Goal: Information Seeking & Learning: Learn about a topic

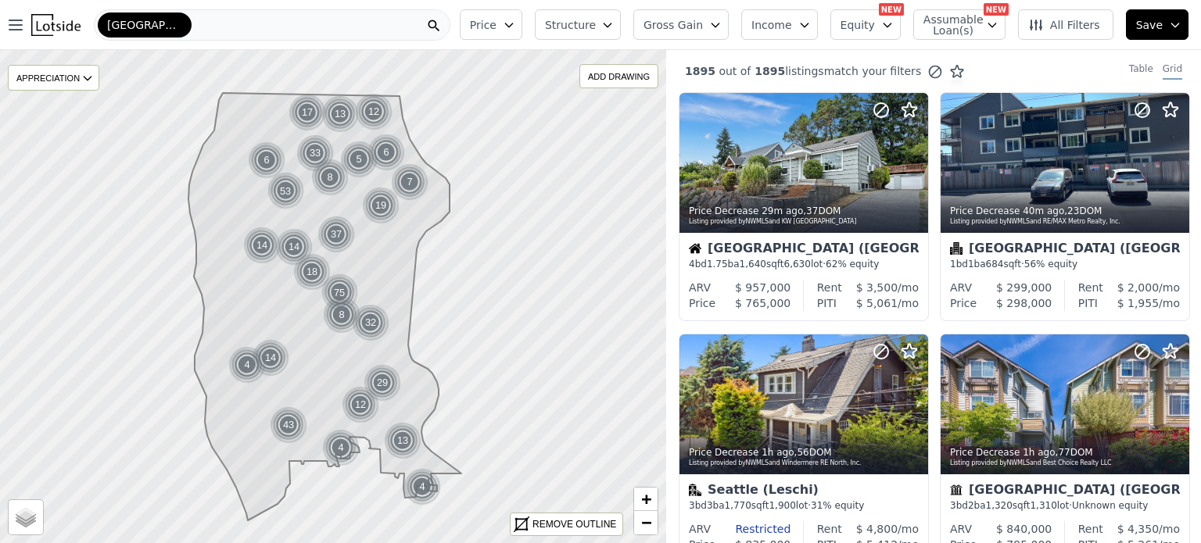
click at [964, 30] on span "Assumable Loan(s)" at bounding box center [948, 25] width 50 height 22
click at [938, 55] on input "Has Assumable Loan(s)" at bounding box center [931, 54] width 13 height 13
checkbox input "true"
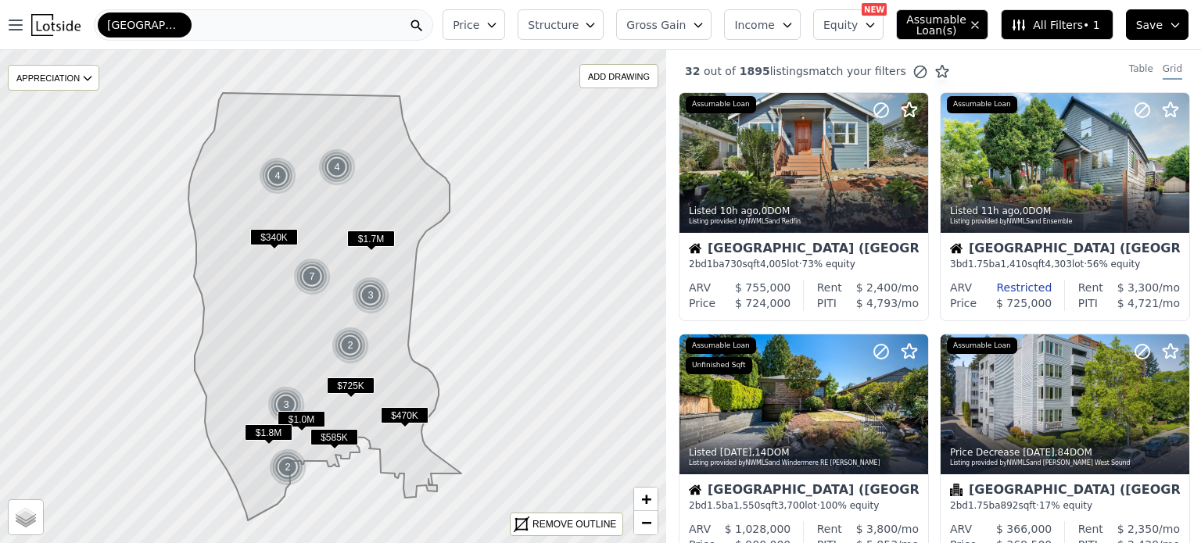
click at [381, 194] on icon at bounding box center [324, 307] width 273 height 428
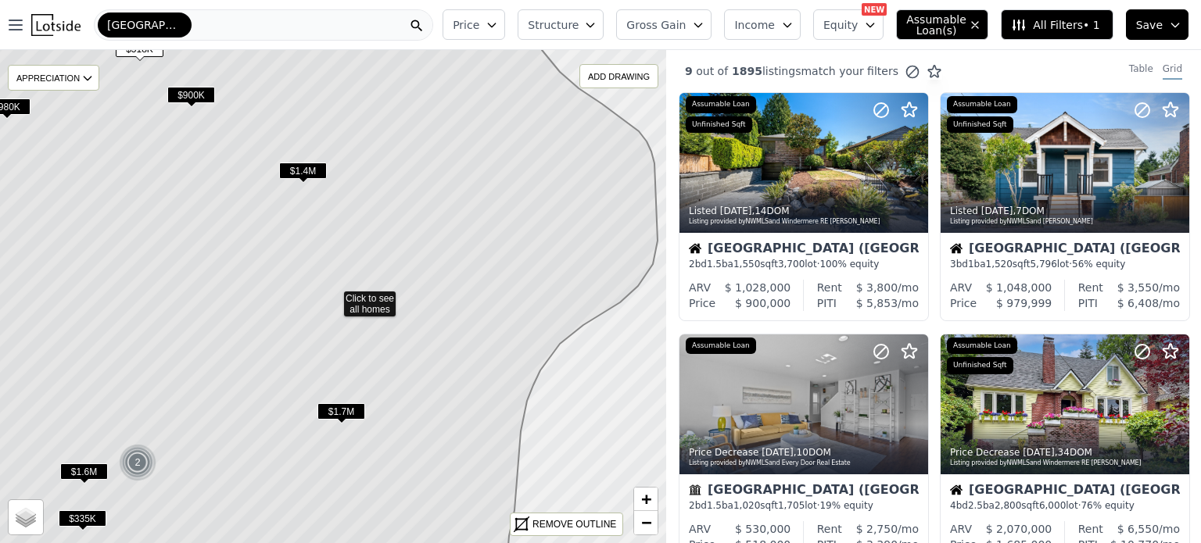
click at [315, 169] on span "$1.4M" at bounding box center [303, 171] width 48 height 16
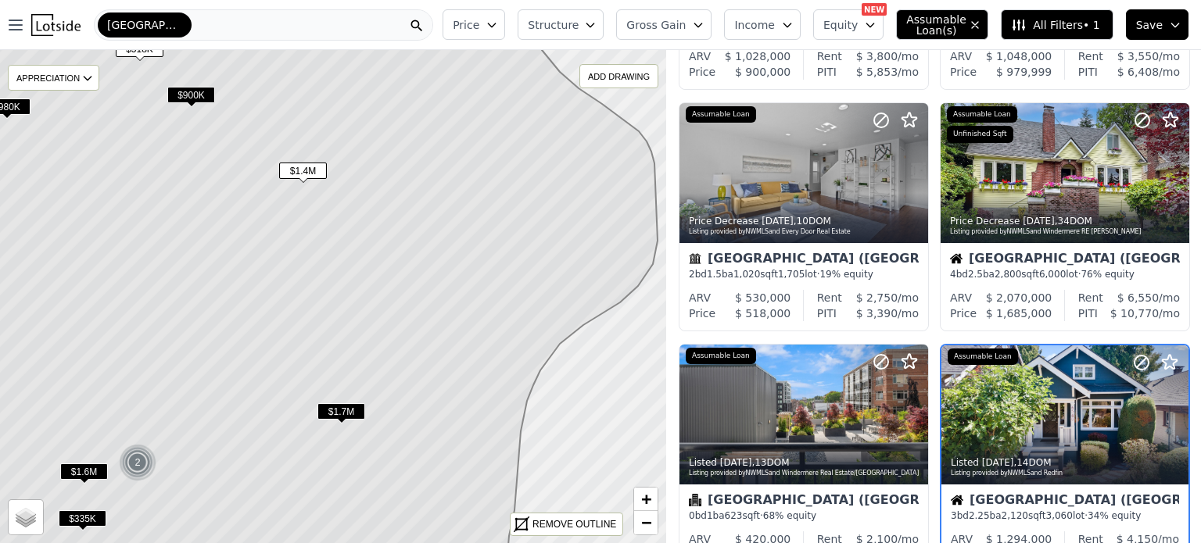
scroll to position [368, 0]
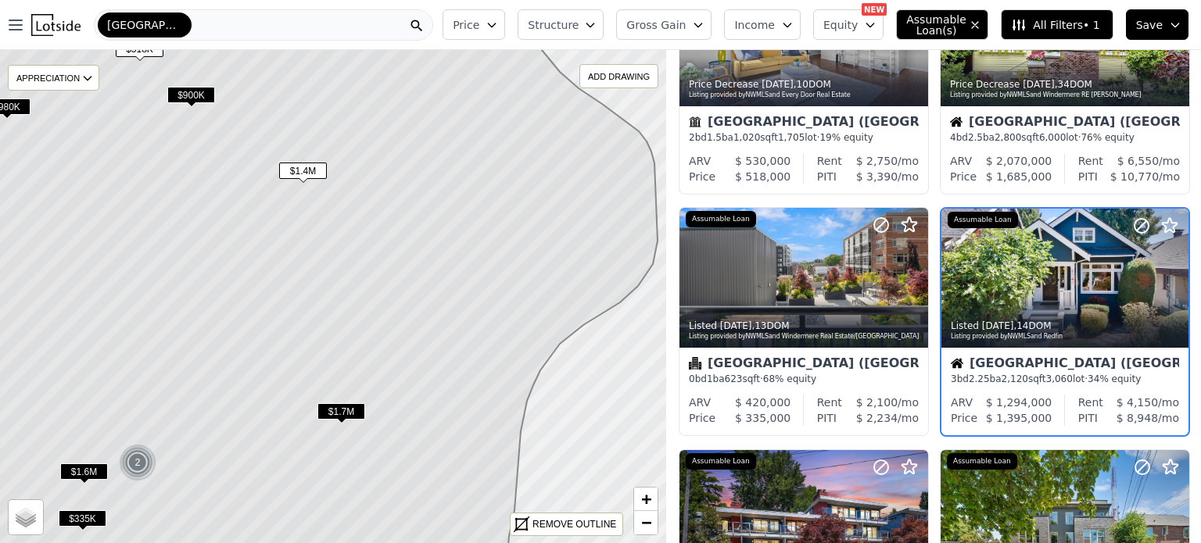
click at [342, 413] on span "$1.7M" at bounding box center [341, 411] width 48 height 16
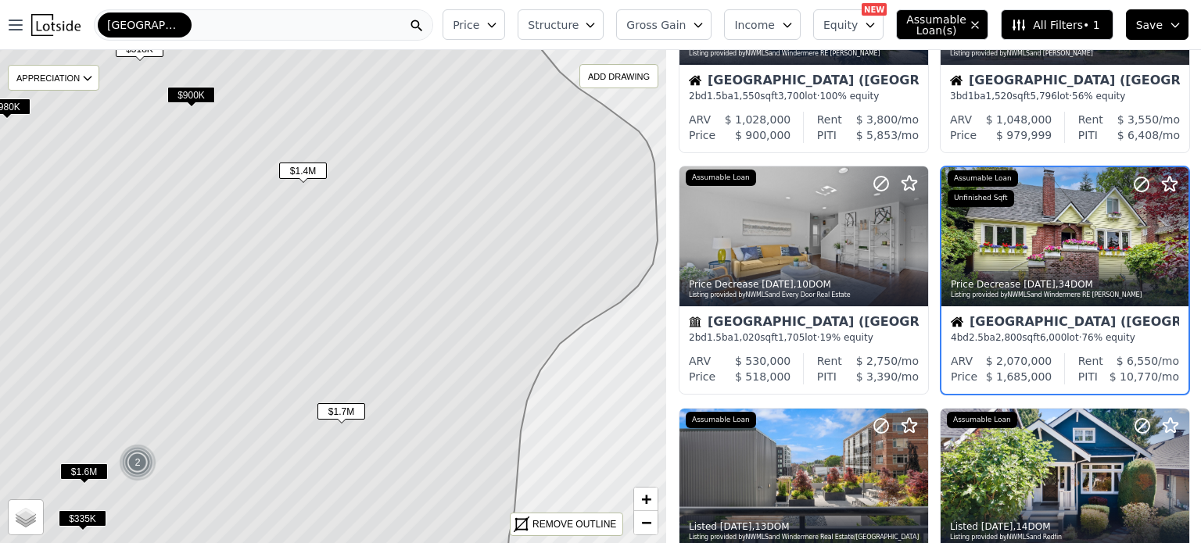
scroll to position [127, 0]
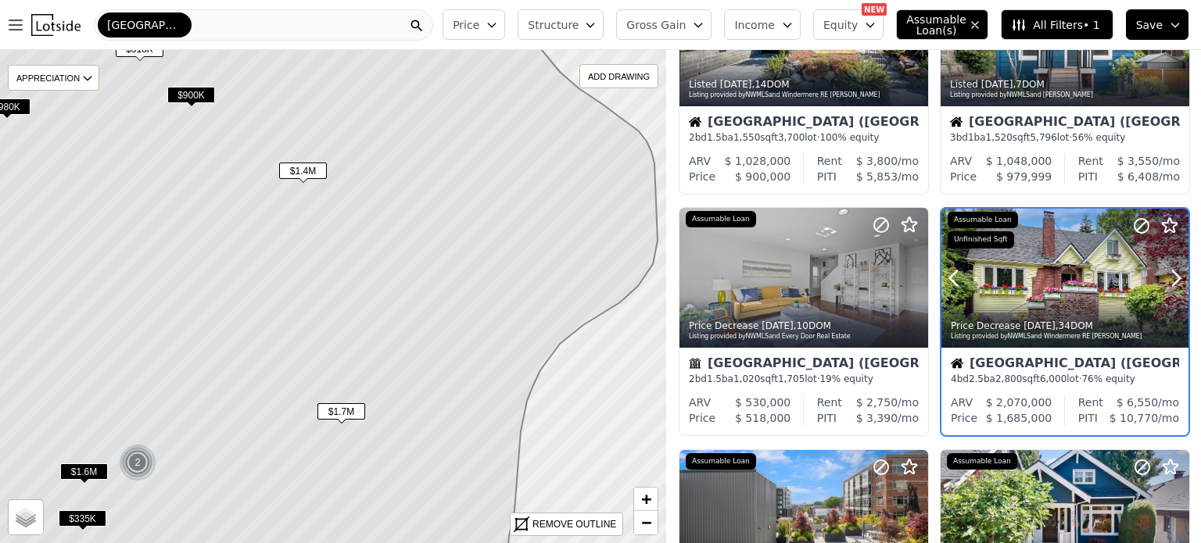
click at [1026, 302] on div at bounding box center [1064, 312] width 247 height 28
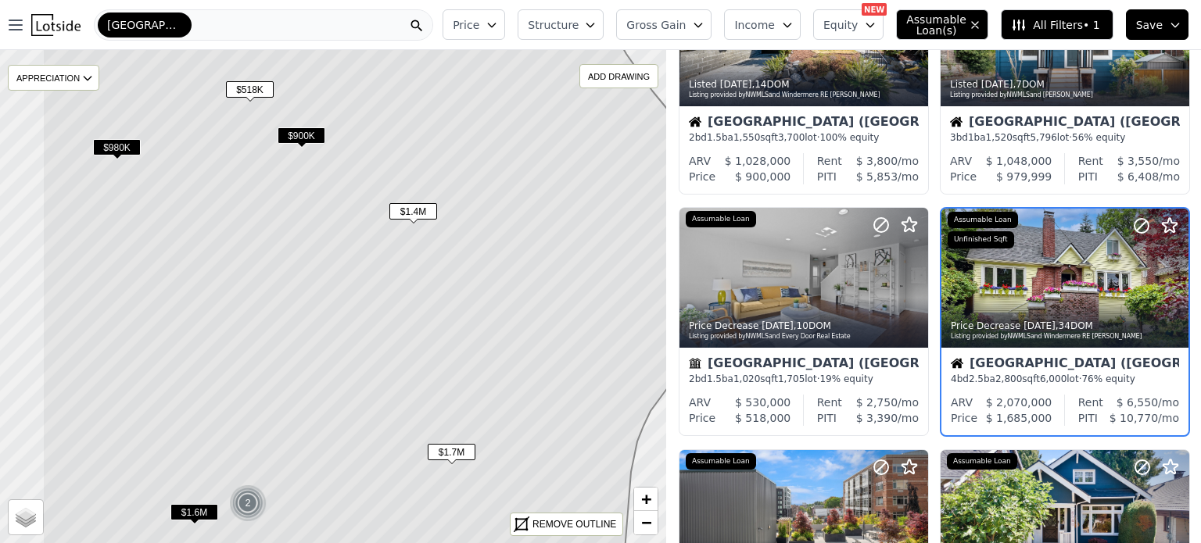
drag, startPoint x: 242, startPoint y: 200, endPoint x: 320, endPoint y: 229, distance: 84.1
click at [320, 229] on icon at bounding box center [404, 337] width 725 height 595
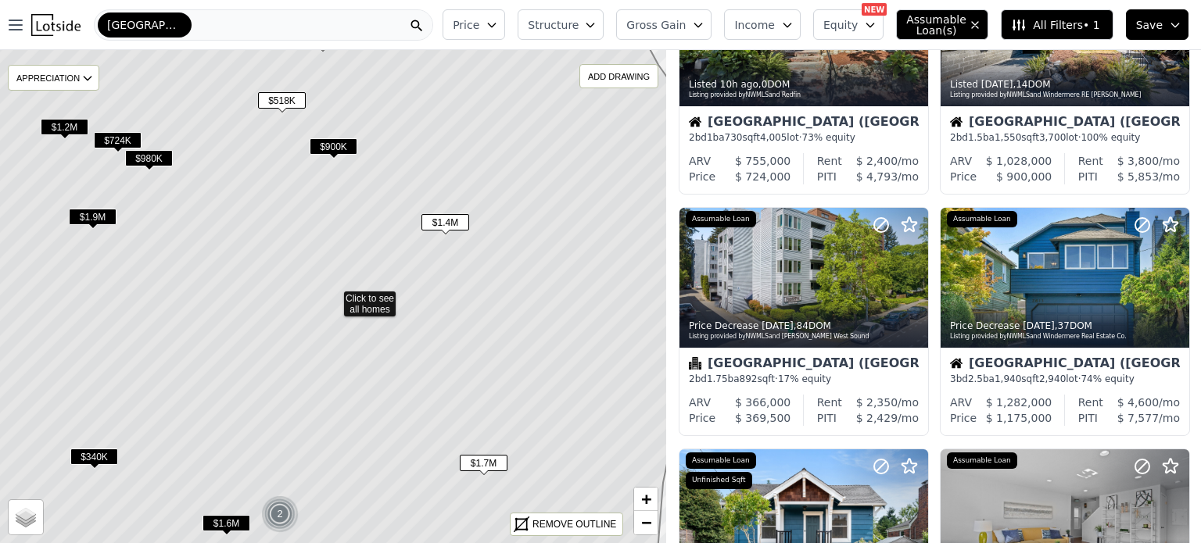
click at [88, 215] on span "$1.9M" at bounding box center [93, 217] width 48 height 16
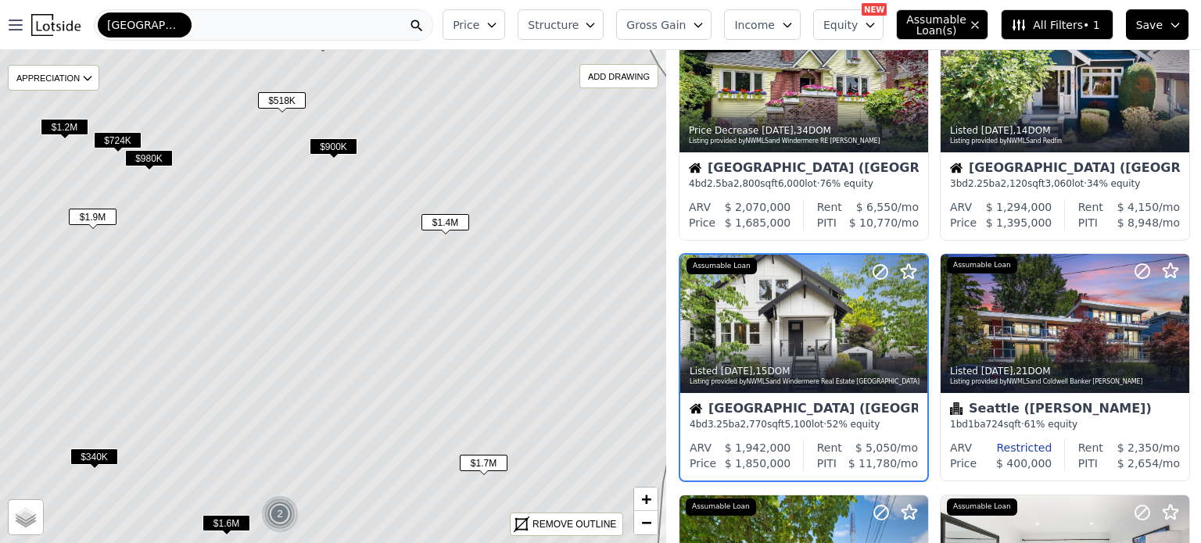
scroll to position [850, 0]
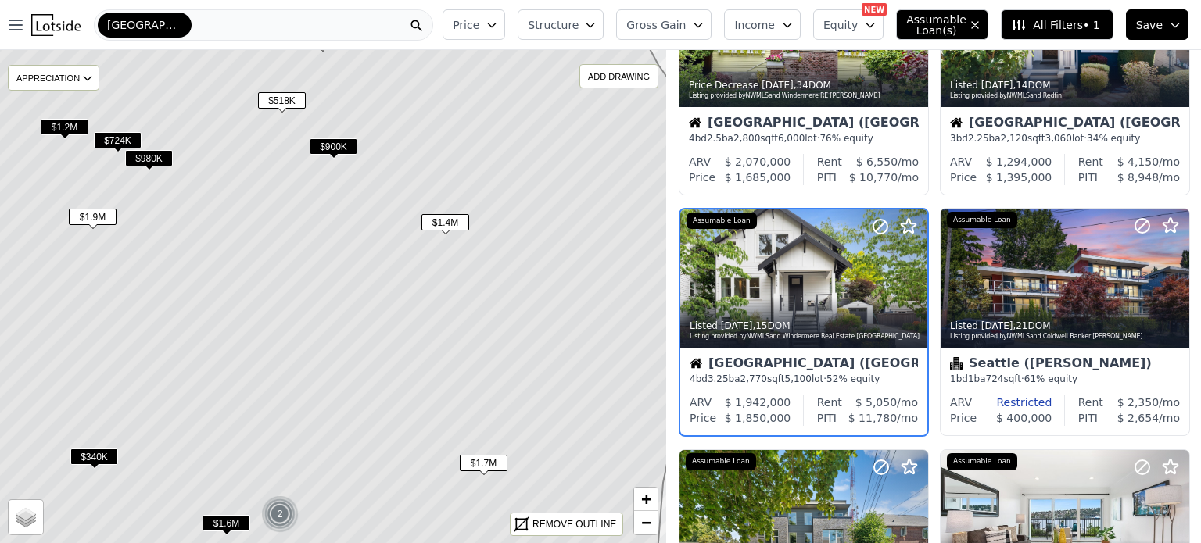
click at [213, 28] on div "[GEOGRAPHIC_DATA]" at bounding box center [263, 24] width 339 height 31
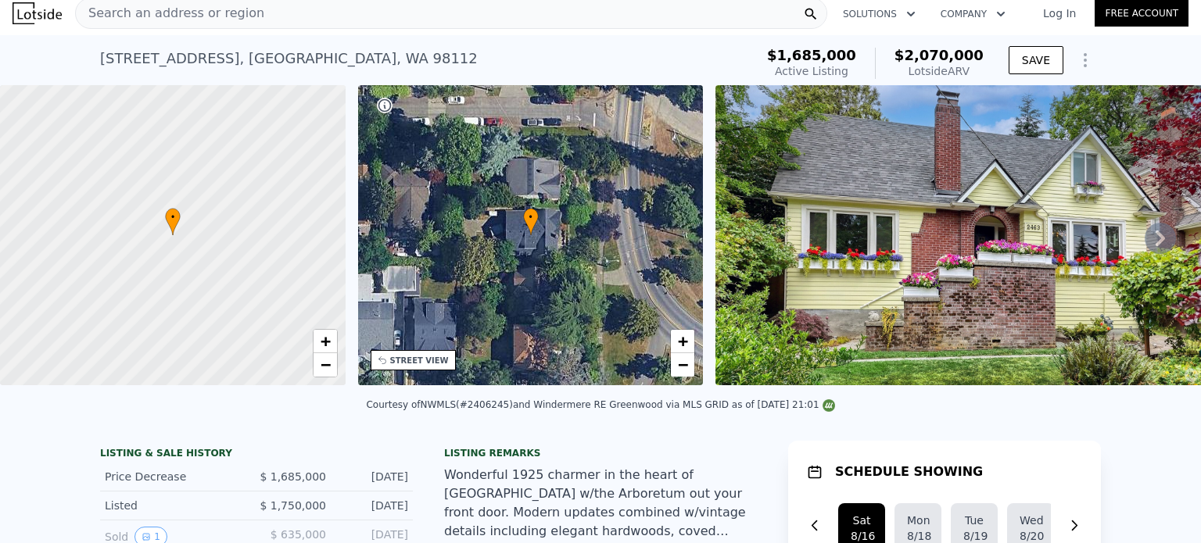
scroll to position [9, 0]
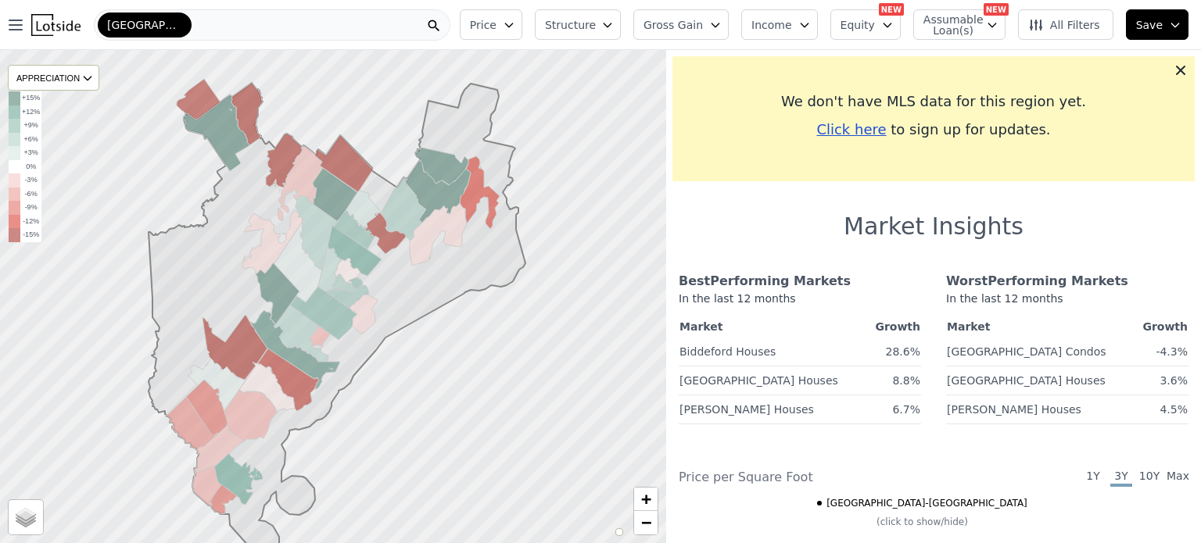
click at [229, 21] on div "Portland-South Portland" at bounding box center [272, 24] width 356 height 31
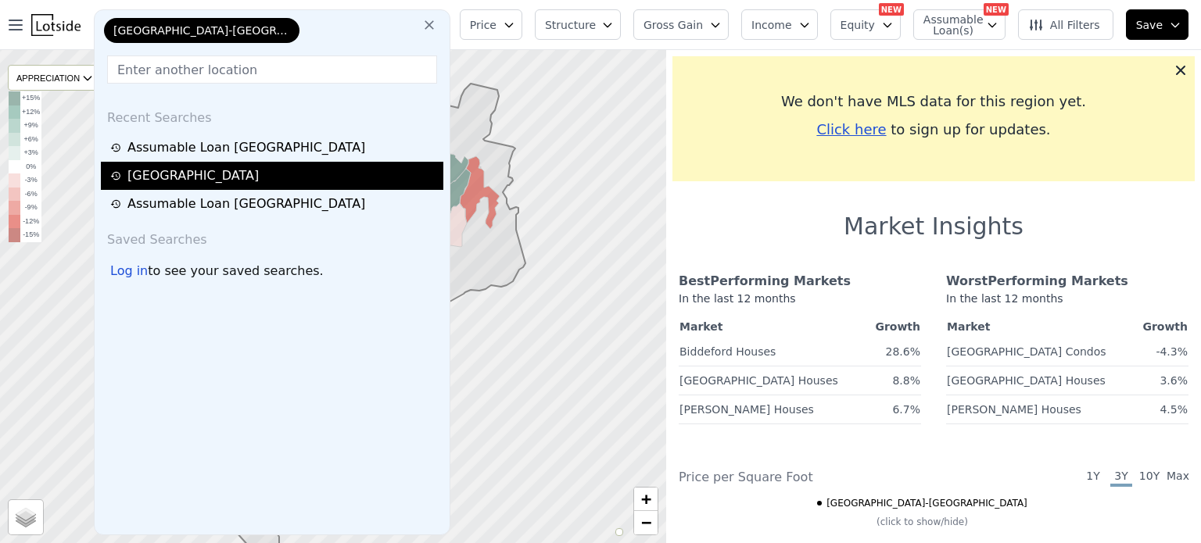
click at [171, 181] on div "[GEOGRAPHIC_DATA]" at bounding box center [274, 175] width 328 height 19
